Goal: Navigation & Orientation: Find specific page/section

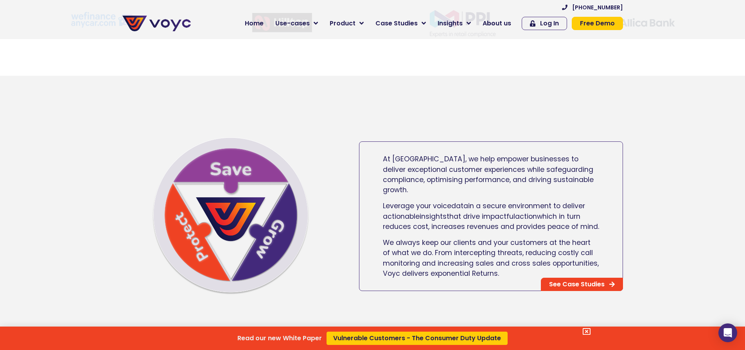
scroll to position [391, 0]
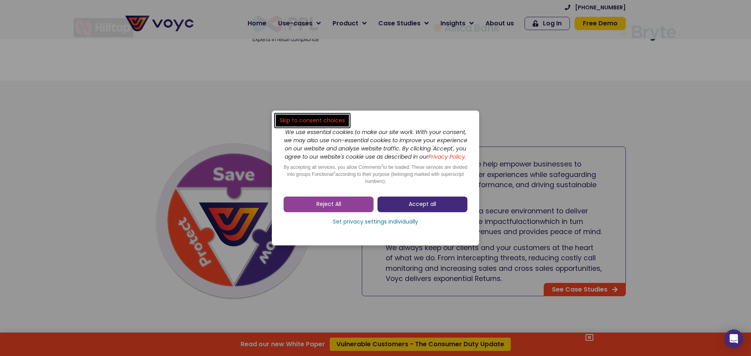
click at [413, 205] on span "Accept all" at bounding box center [421, 205] width 27 height 8
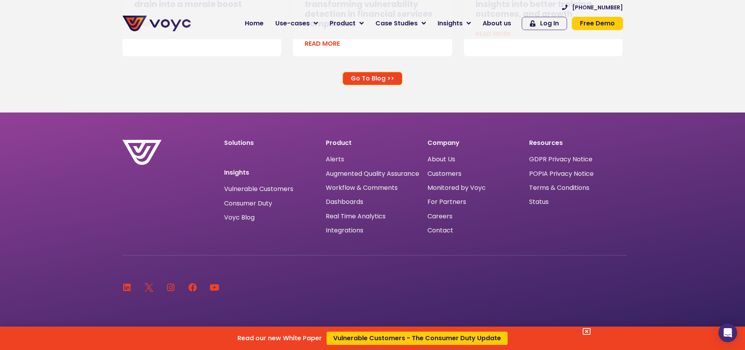
scroll to position [5163, 0]
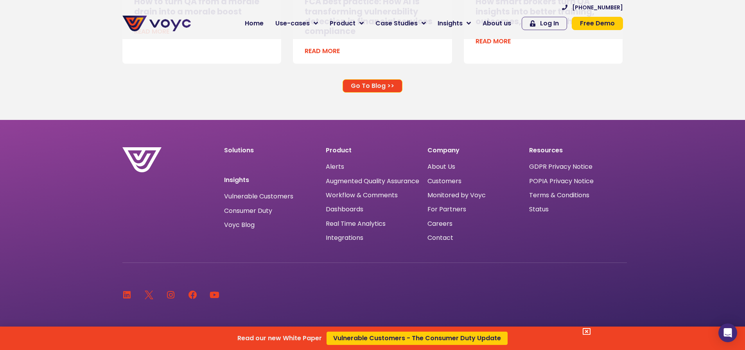
click at [499, 21] on div "Read our new White Paper Vulnerable Customers - The Consumer Duty Update" at bounding box center [372, 175] width 745 height 350
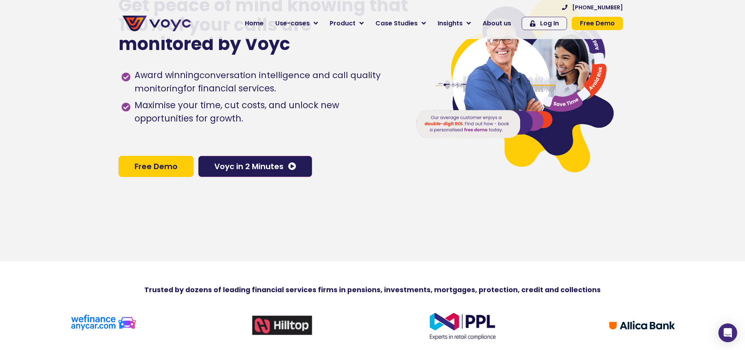
scroll to position [0, 0]
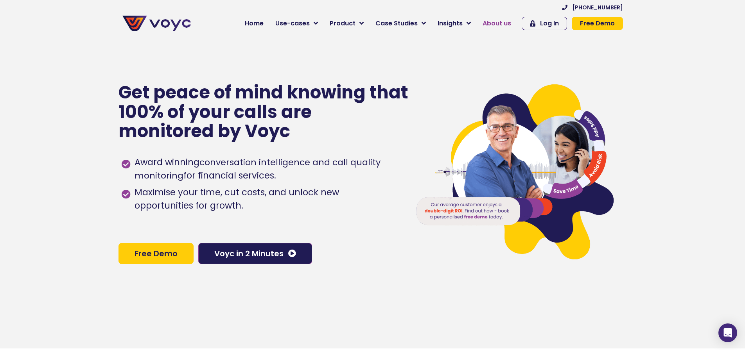
click at [498, 21] on span "About us" at bounding box center [496, 23] width 29 height 9
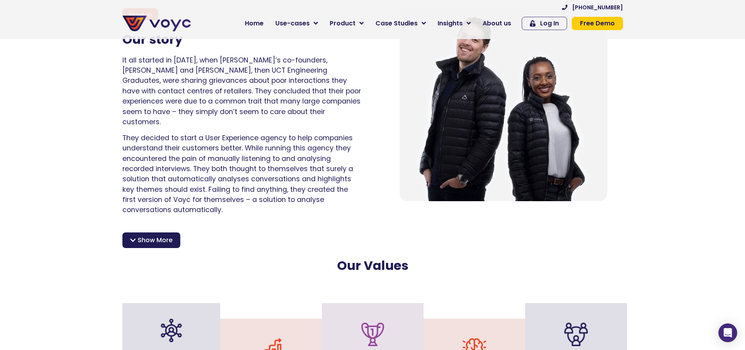
scroll to position [696, 0]
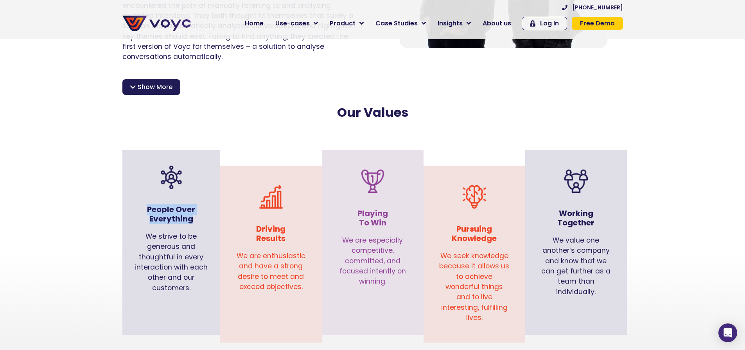
drag, startPoint x: 147, startPoint y: 198, endPoint x: 193, endPoint y: 210, distance: 47.7
click at [193, 210] on h3 "People Over Everything" at bounding box center [171, 214] width 74 height 19
copy h3 "People Over Everything"
